Goal: Check status

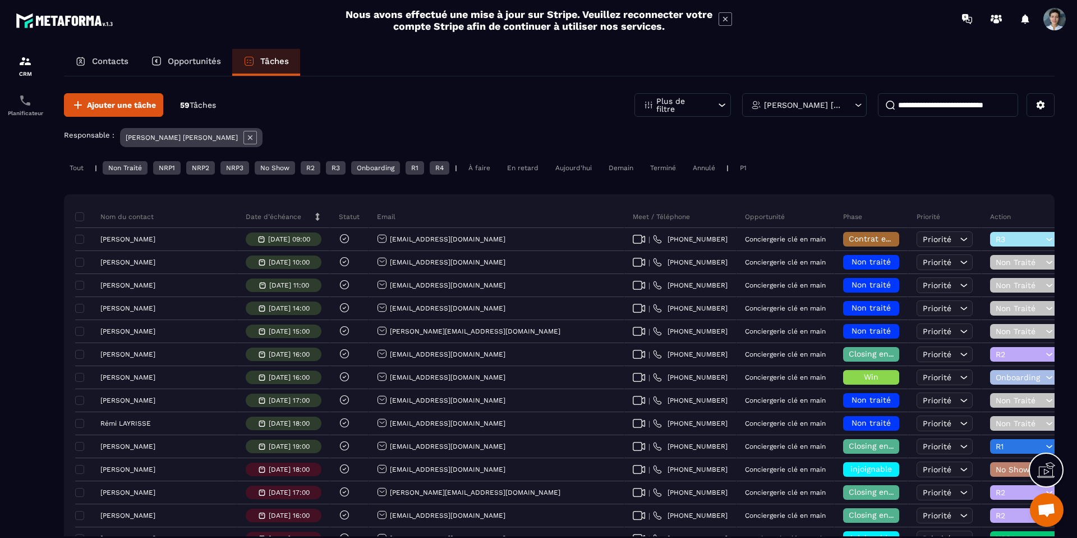
click at [470, 164] on div "À faire" at bounding box center [479, 167] width 33 height 13
click at [512, 167] on div "En retard" at bounding box center [523, 167] width 43 height 13
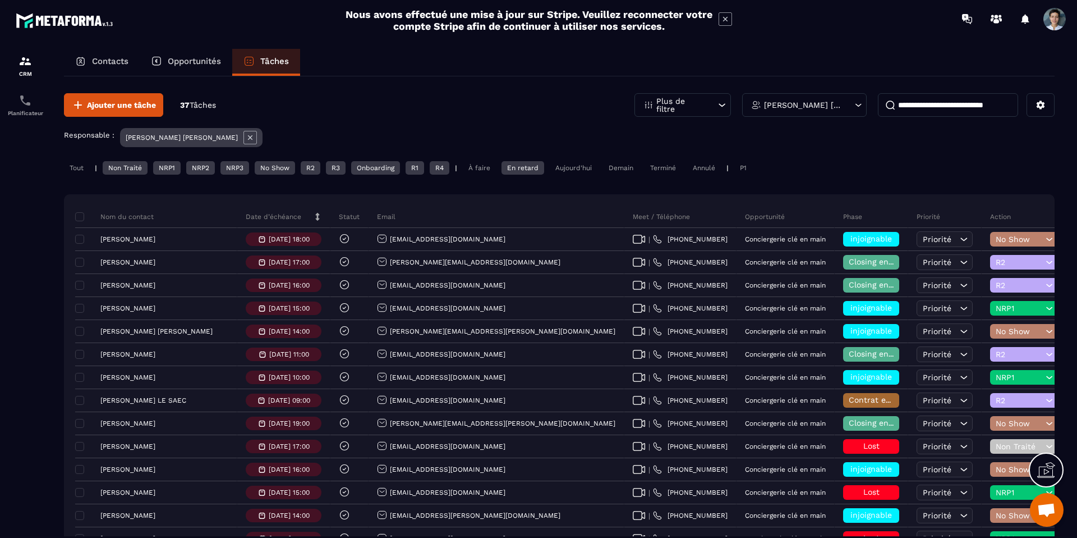
click at [574, 166] on div "Aujourd'hui" at bounding box center [574, 167] width 48 height 13
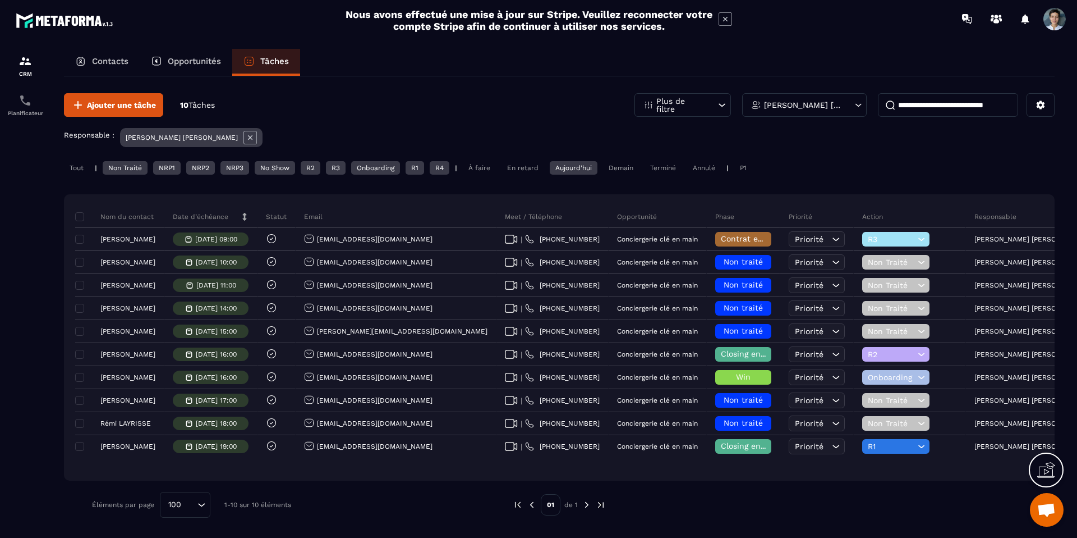
click at [471, 166] on div "À faire" at bounding box center [479, 167] width 33 height 13
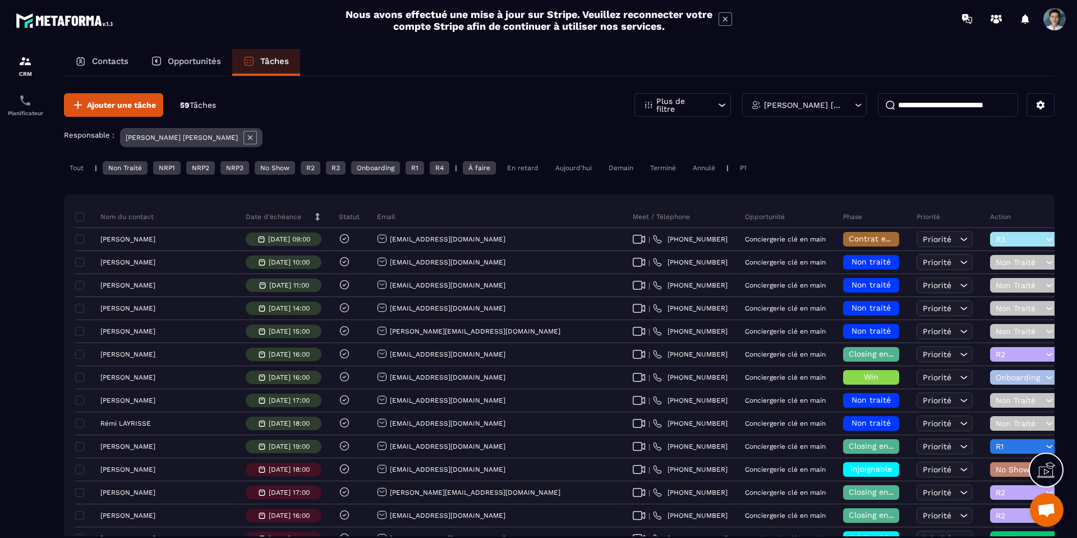
click at [484, 164] on div "À faire" at bounding box center [479, 167] width 33 height 13
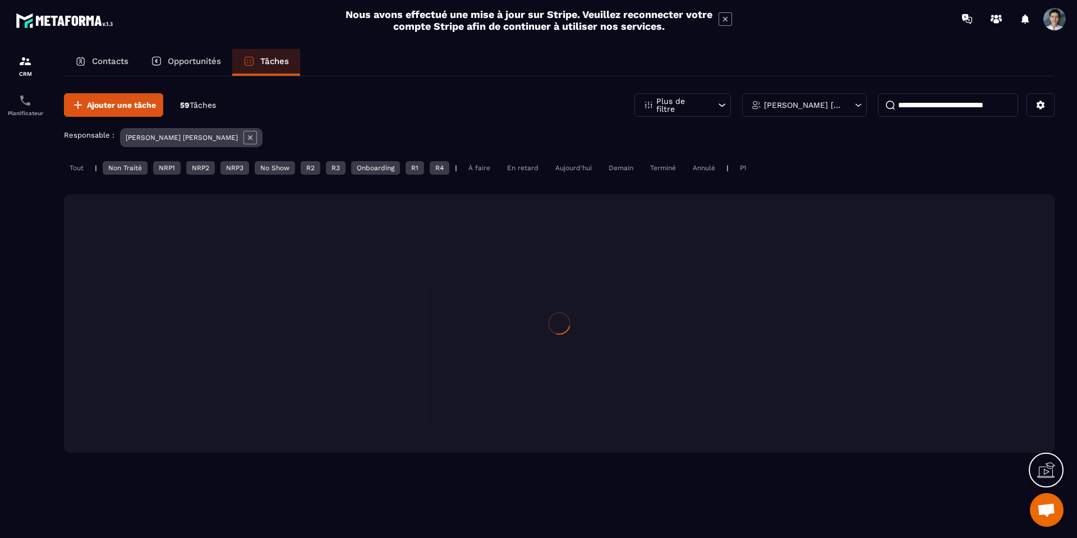
click at [525, 166] on div "En retard" at bounding box center [523, 167] width 43 height 13
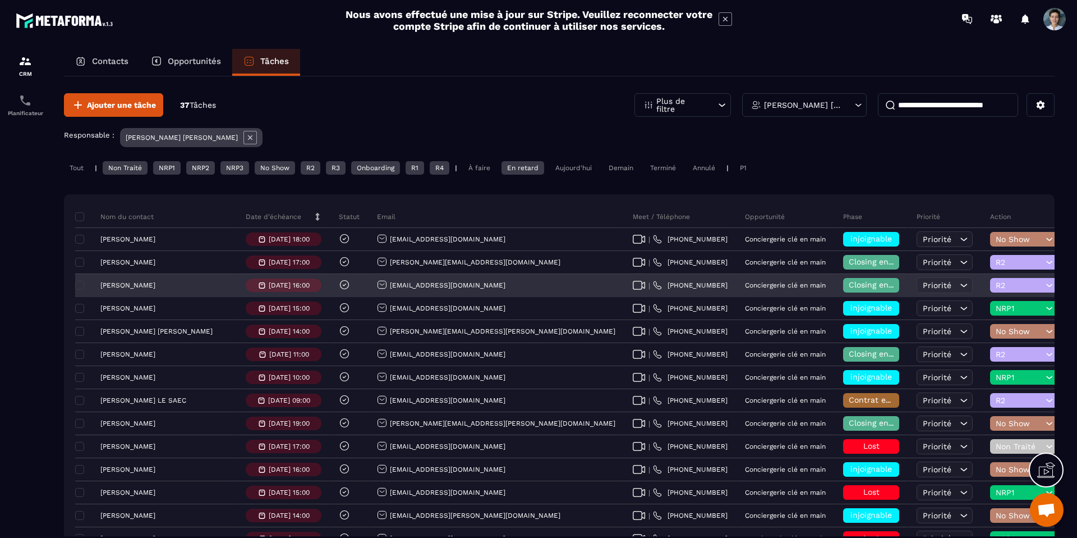
click at [140, 292] on div "[PERSON_NAME]" at bounding box center [156, 285] width 162 height 23
click at [140, 291] on div "[PERSON_NAME]" at bounding box center [156, 285] width 162 height 23
click at [140, 287] on p "[PERSON_NAME]" at bounding box center [127, 285] width 55 height 8
